Goal: Complete application form

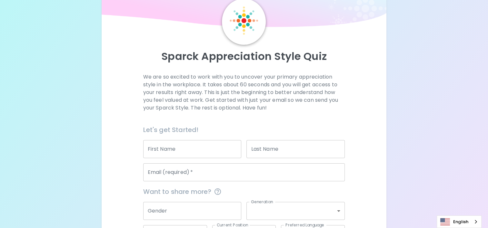
scroll to position [65, 0]
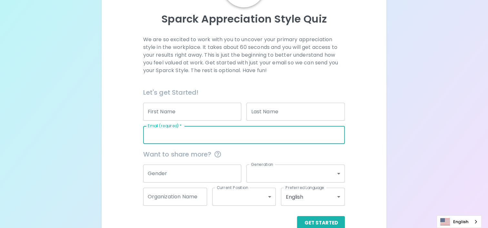
drag, startPoint x: 185, startPoint y: 137, endPoint x: 188, endPoint y: 135, distance: 3.9
click at [185, 137] on input "Email (required)   *" at bounding box center [244, 135] width 202 height 18
type input "[EMAIL_ADDRESS][DOMAIN_NAME]"
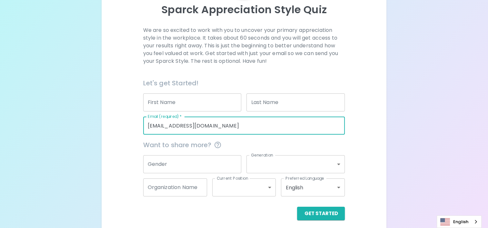
scroll to position [79, 0]
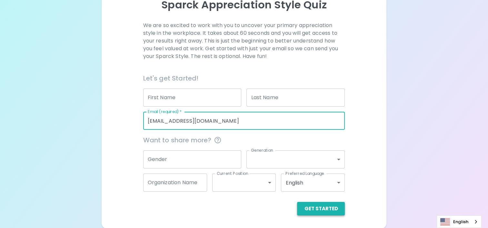
click at [324, 208] on button "Get Started" at bounding box center [321, 209] width 48 height 14
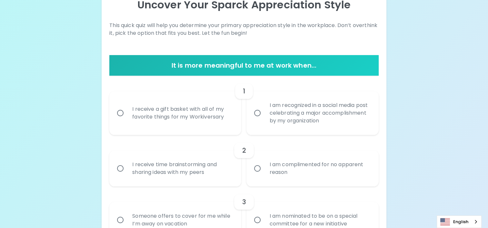
click at [121, 112] on input "I receive a gift basket with all of my favorite things for my Workiversary" at bounding box center [121, 113] width 14 height 14
radio input "true"
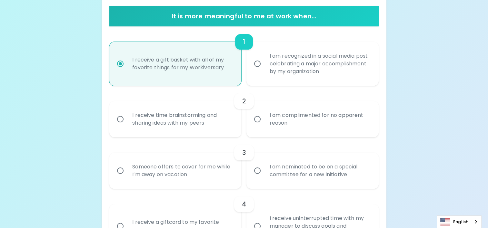
scroll to position [130, 0]
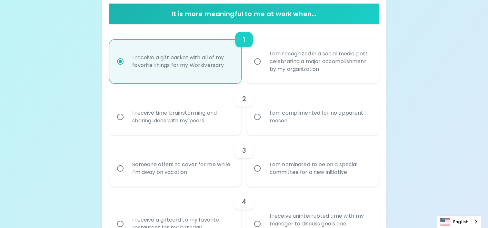
click at [259, 117] on input "I am complimented for no apparent reason" at bounding box center [258, 117] width 14 height 14
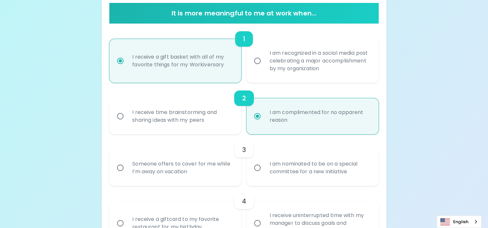
scroll to position [182, 0]
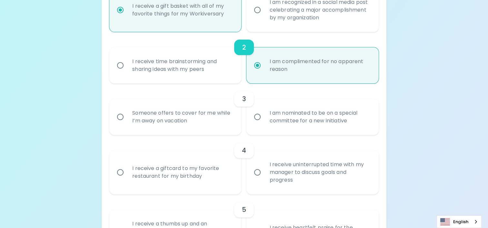
radio input "true"
click at [258, 117] on input "I am nominated to be on a special committee for a new initiative" at bounding box center [258, 117] width 14 height 14
radio input "false"
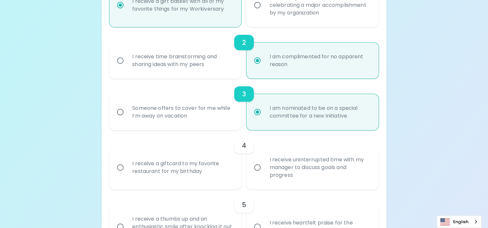
scroll to position [234, 0]
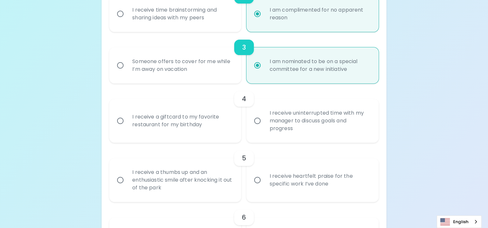
radio input "true"
click at [120, 120] on input "I receive a giftcard to my favorite restaurant for my birthday" at bounding box center [121, 121] width 14 height 14
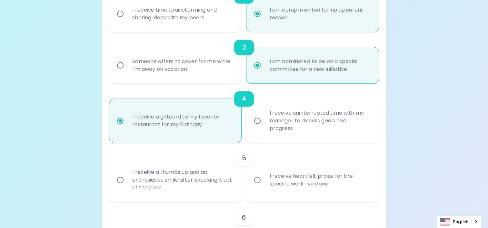
radio input "false"
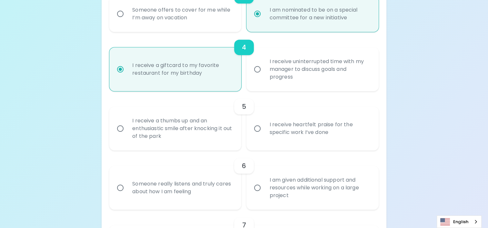
radio input "true"
click at [257, 129] on input "I receive heartfelt praise for the specific work I’ve done" at bounding box center [258, 129] width 14 height 14
radio input "false"
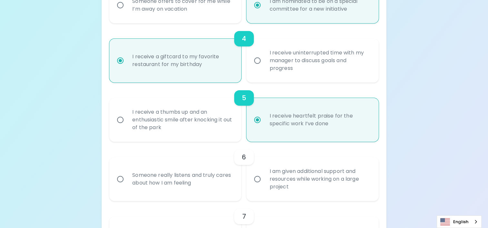
scroll to position [337, 0]
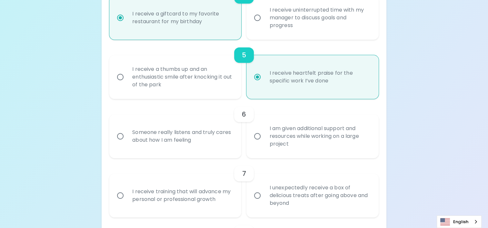
radio input "true"
click at [120, 136] on input "Someone really listens and truly cares about how I am feeling" at bounding box center [121, 137] width 14 height 14
radio input "false"
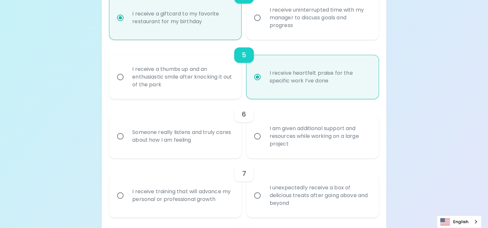
radio input "false"
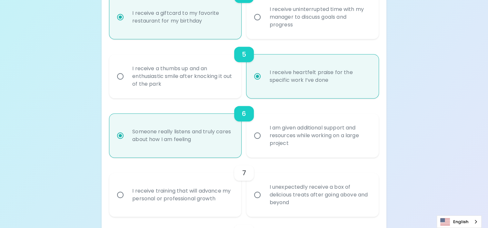
scroll to position [388, 0]
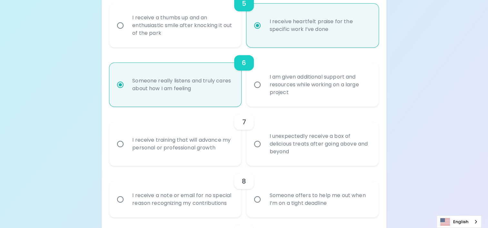
radio input "true"
drag, startPoint x: 257, startPoint y: 143, endPoint x: 410, endPoint y: 165, distance: 155.1
click at [259, 144] on input "I unexpectedly receive a box of delicious treats after going above and beyond" at bounding box center [258, 144] width 14 height 14
radio input "false"
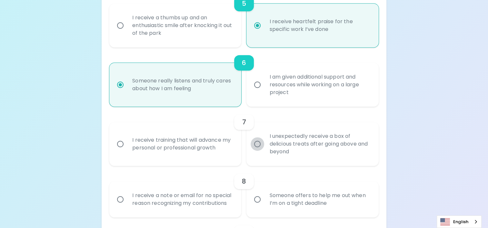
radio input "false"
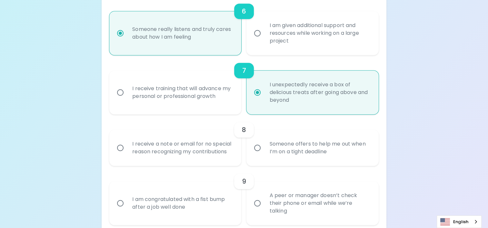
scroll to position [537, 0]
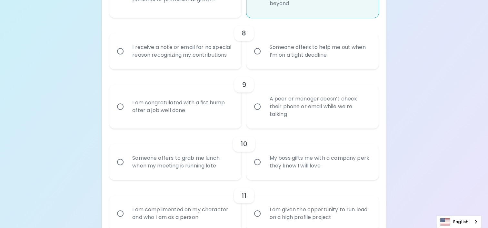
radio input "true"
click at [259, 49] on input "Someone offers to help me out when I’m on a tight deadline" at bounding box center [258, 52] width 14 height 14
radio input "false"
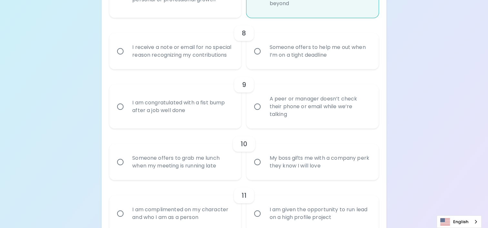
radio input "false"
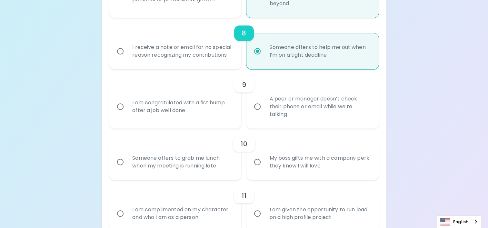
scroll to position [588, 0]
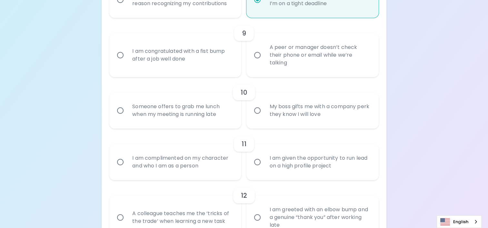
radio input "true"
drag, startPoint x: 258, startPoint y: 55, endPoint x: 350, endPoint y: 70, distance: 93.2
click at [261, 55] on input "A peer or manager doesn’t check their phone or email while we’re talking" at bounding box center [258, 55] width 14 height 14
radio input "false"
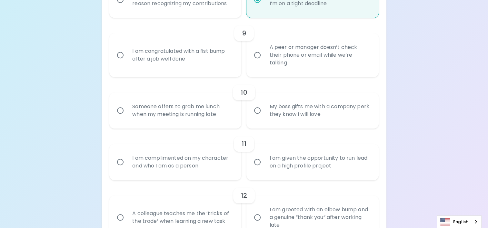
radio input "false"
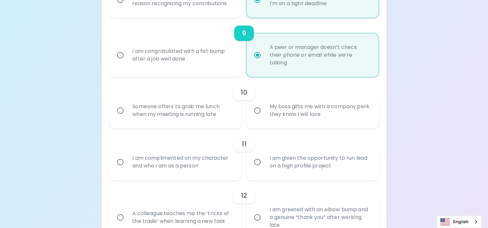
scroll to position [640, 0]
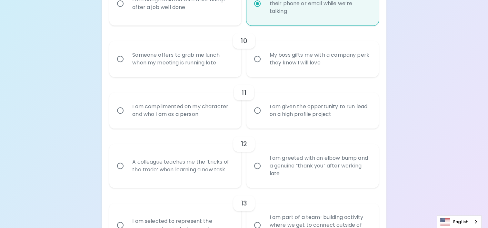
radio input "true"
click at [257, 59] on input "My boss gifts me with a company perk they know I will love" at bounding box center [258, 59] width 14 height 14
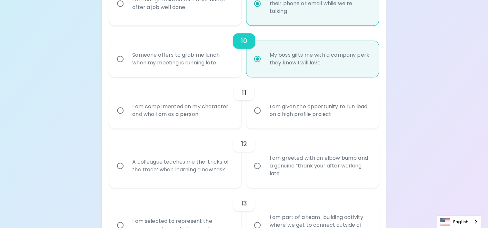
radio input "false"
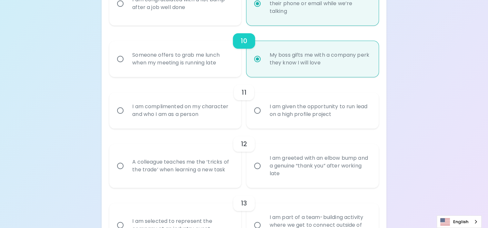
radio input "false"
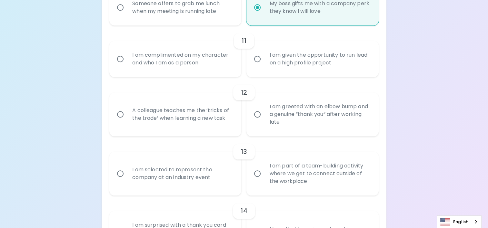
radio input "true"
click at [121, 57] on input "I am complimented on my character and who I am as a person" at bounding box center [121, 59] width 14 height 14
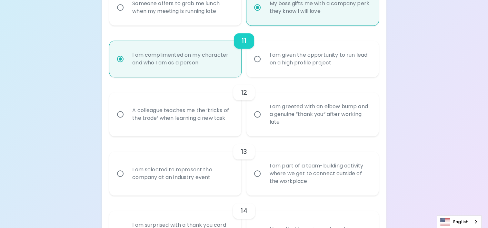
radio input "false"
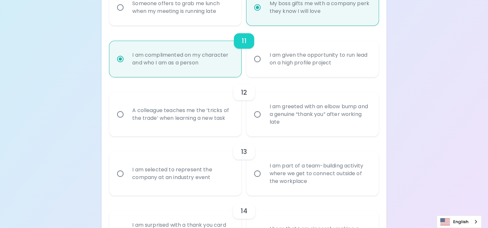
radio input "false"
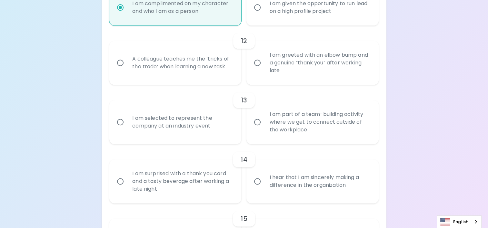
radio input "true"
click at [124, 61] on input "A colleague teaches me the ‘tricks of the trade’ when learning a new task" at bounding box center [121, 63] width 14 height 14
radio input "false"
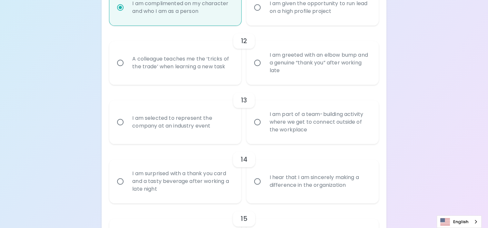
radio input "false"
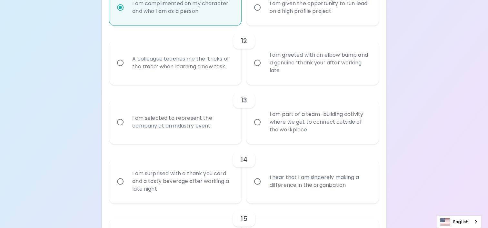
radio input "false"
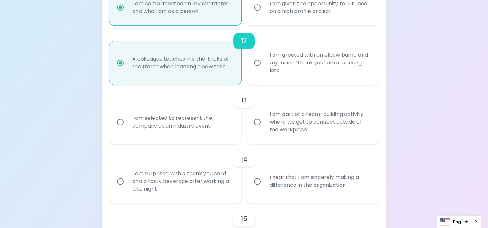
scroll to position [795, 0]
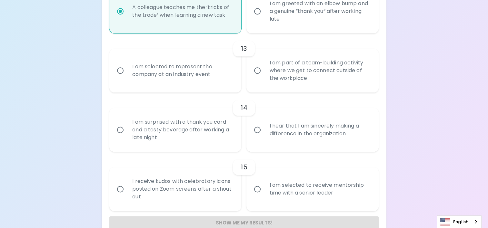
radio input "true"
click at [257, 68] on input "I am part of a team-building activity where we get to connect outside of the wo…" at bounding box center [258, 71] width 14 height 14
radio input "false"
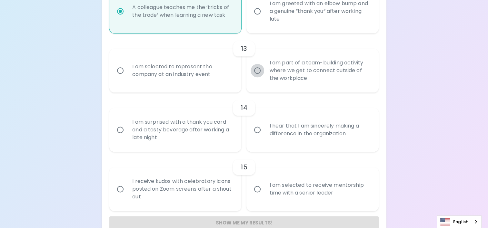
radio input "false"
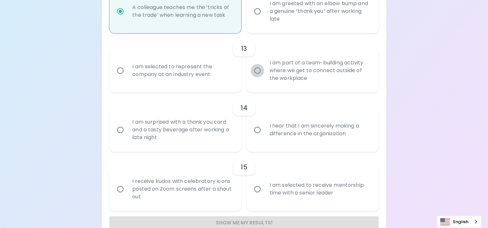
radio input "false"
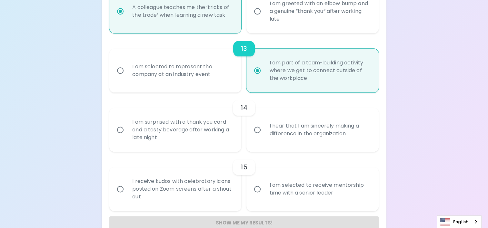
scroll to position [809, 0]
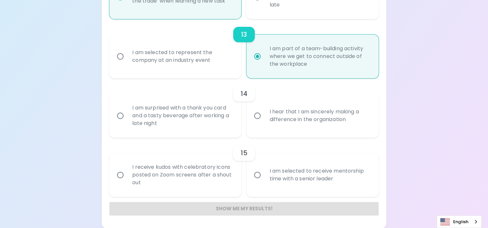
radio input "true"
click at [122, 116] on input "I am surprised with a thank you card and a tasty beverage after working a late …" at bounding box center [121, 116] width 14 height 14
radio input "false"
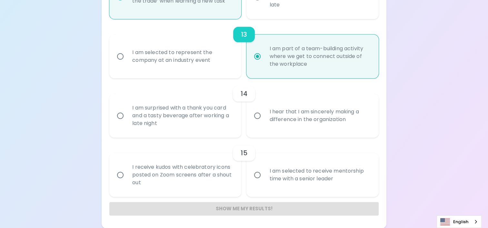
radio input "false"
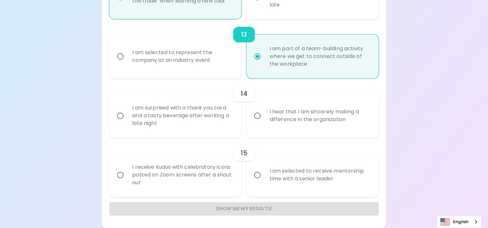
radio input "false"
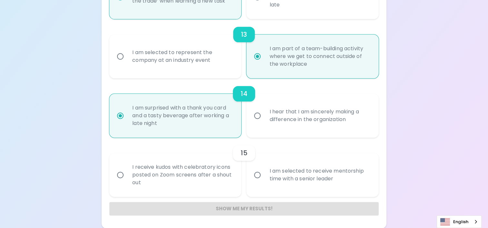
radio input "true"
click at [123, 175] on input "I receive kudos with celebratory icons posted on Zoom screens after a shout out" at bounding box center [121, 175] width 14 height 14
radio input "false"
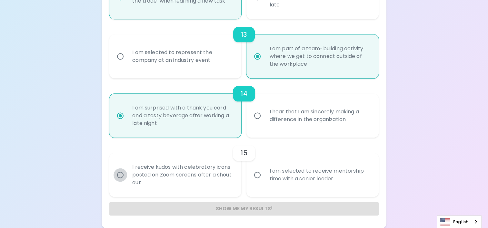
radio input "false"
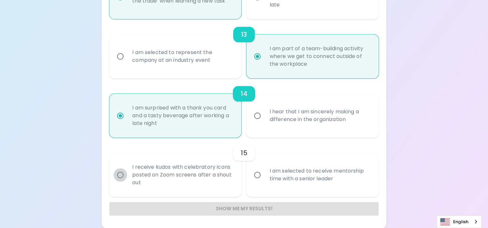
radio input "false"
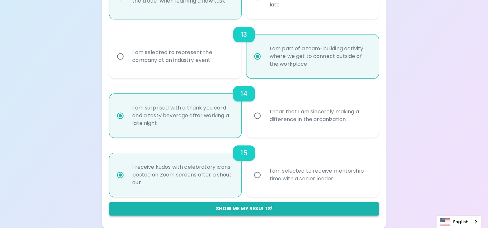
radio input "true"
click at [252, 209] on button "Show me my results!" at bounding box center [243, 209] width 269 height 14
radio input "false"
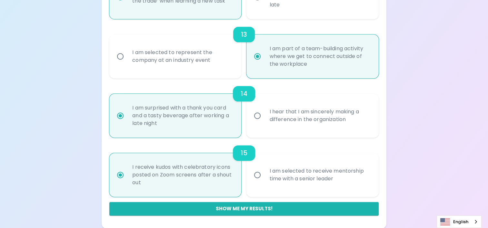
radio input "false"
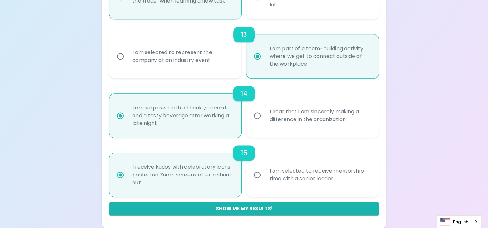
radio input "false"
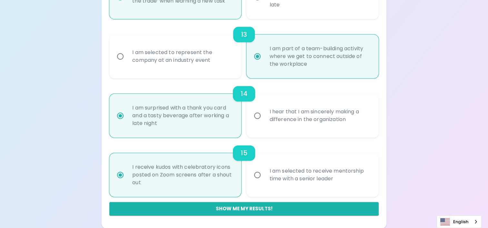
radio input "false"
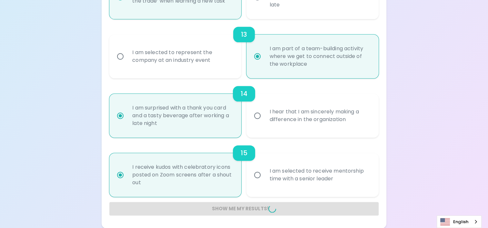
radio input "false"
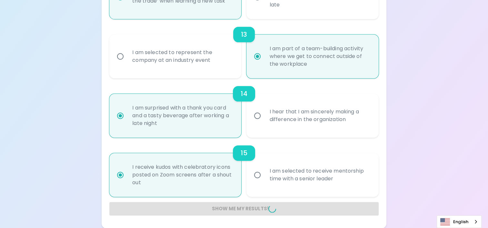
radio input "false"
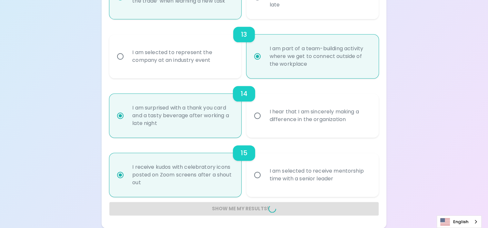
radio input "false"
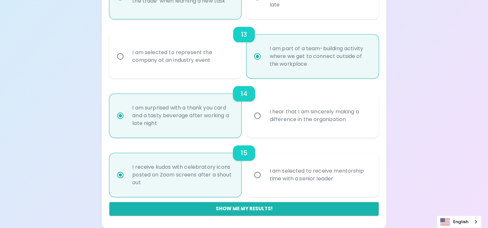
scroll to position [142, 0]
